Goal: Task Accomplishment & Management: Use online tool/utility

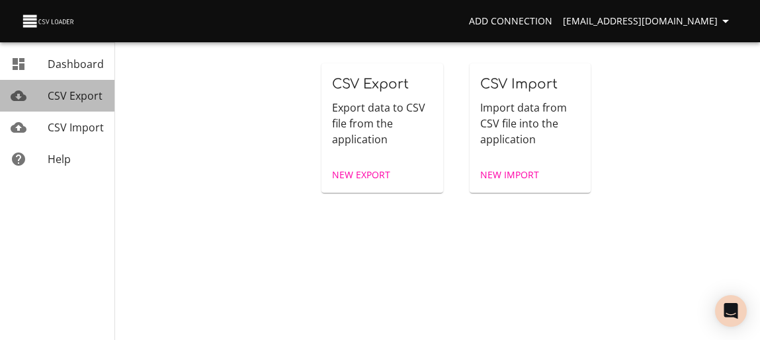
click at [64, 97] on span "CSV Export" at bounding box center [75, 96] width 55 height 15
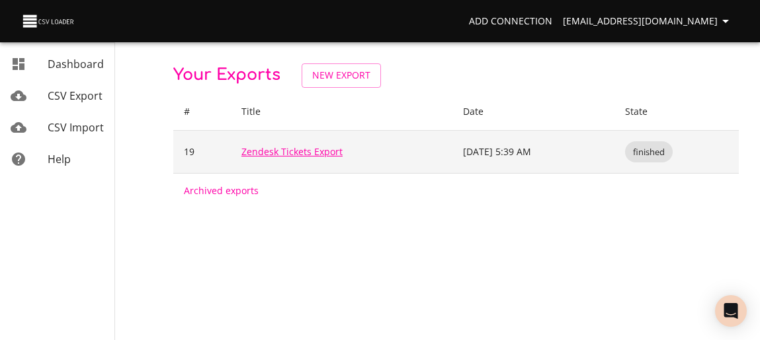
click at [303, 152] on link "Zendesk Tickets Export" at bounding box center [291, 151] width 101 height 13
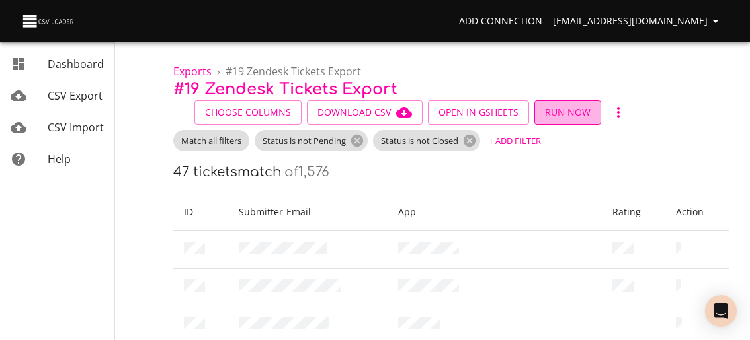
click at [564, 108] on span "Run Now" at bounding box center [568, 112] width 46 height 17
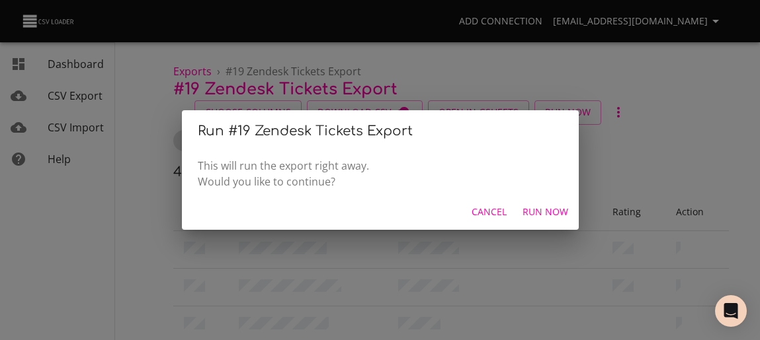
click at [543, 210] on span "Run Now" at bounding box center [545, 212] width 46 height 17
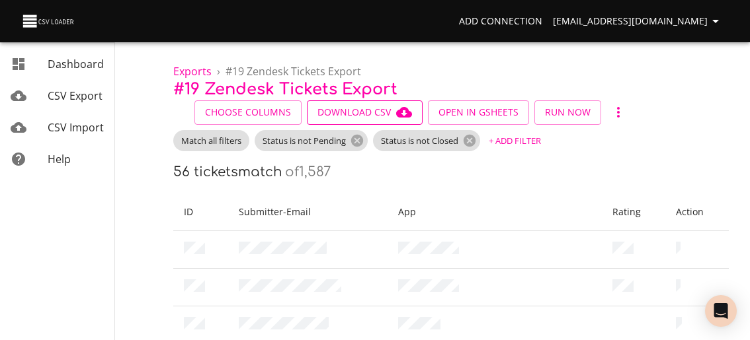
click at [376, 116] on span "Download CSV" at bounding box center [364, 112] width 95 height 17
